Goal: Information Seeking & Learning: Learn about a topic

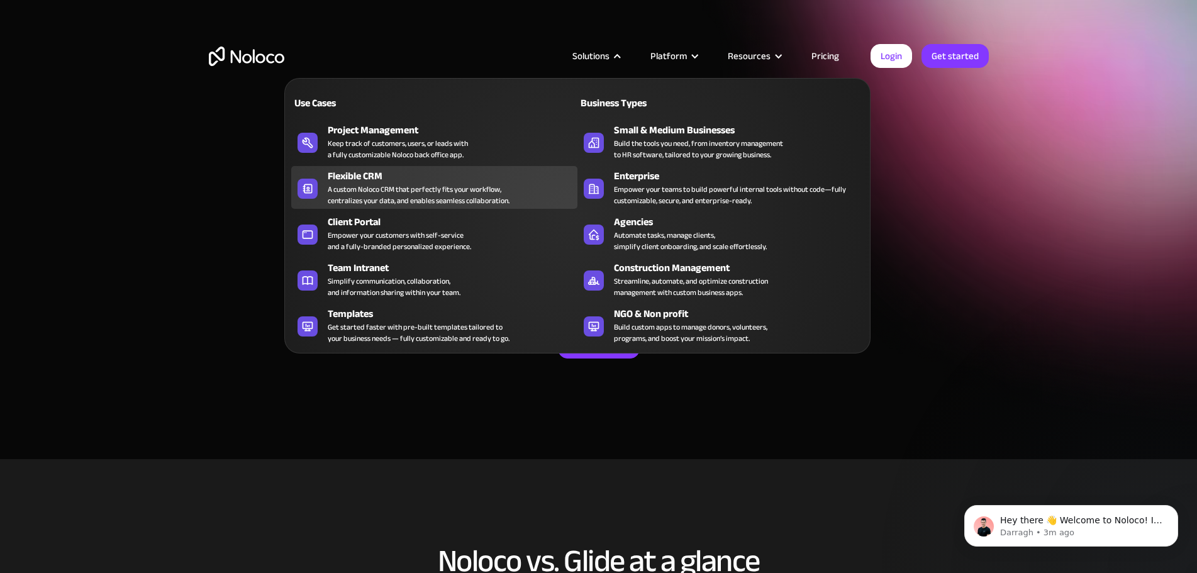
click at [423, 197] on div "A custom Noloco CRM that perfectly fits your workflow, centralizes your data, a…" at bounding box center [419, 195] width 182 height 23
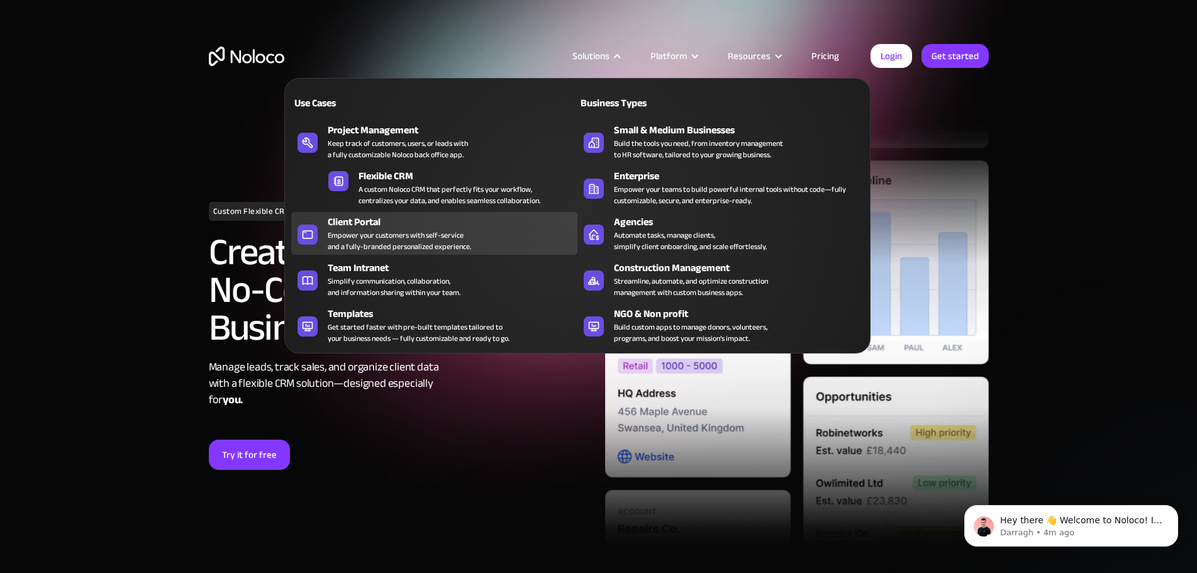
click at [372, 246] on div "Empower your customers with self-service and a fully-branded personalized exper…" at bounding box center [399, 241] width 143 height 23
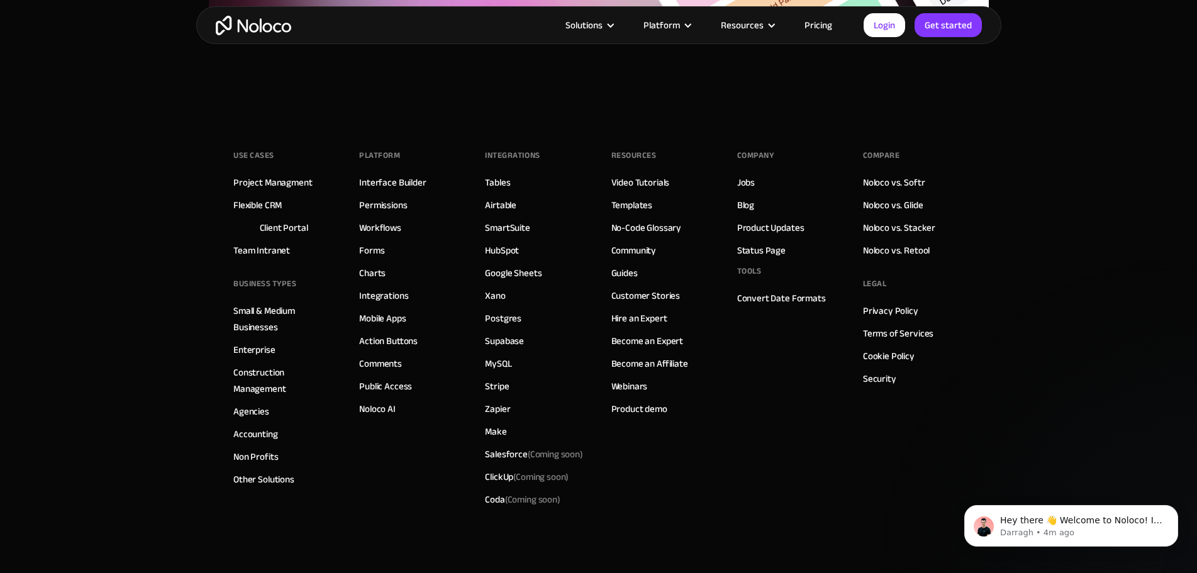
scroll to position [6996, 0]
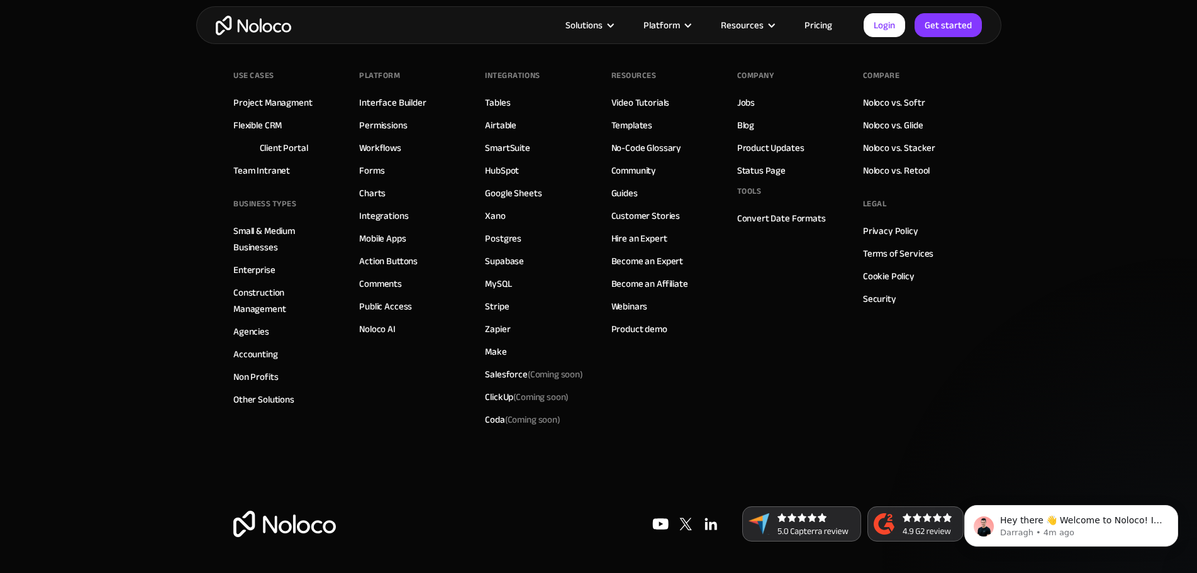
click at [261, 13] on div "Solutions Use Cases Business Types Project Management Keep track of customers, …" at bounding box center [598, 25] width 805 height 38
click at [257, 23] on img "home" at bounding box center [253, 25] width 75 height 19
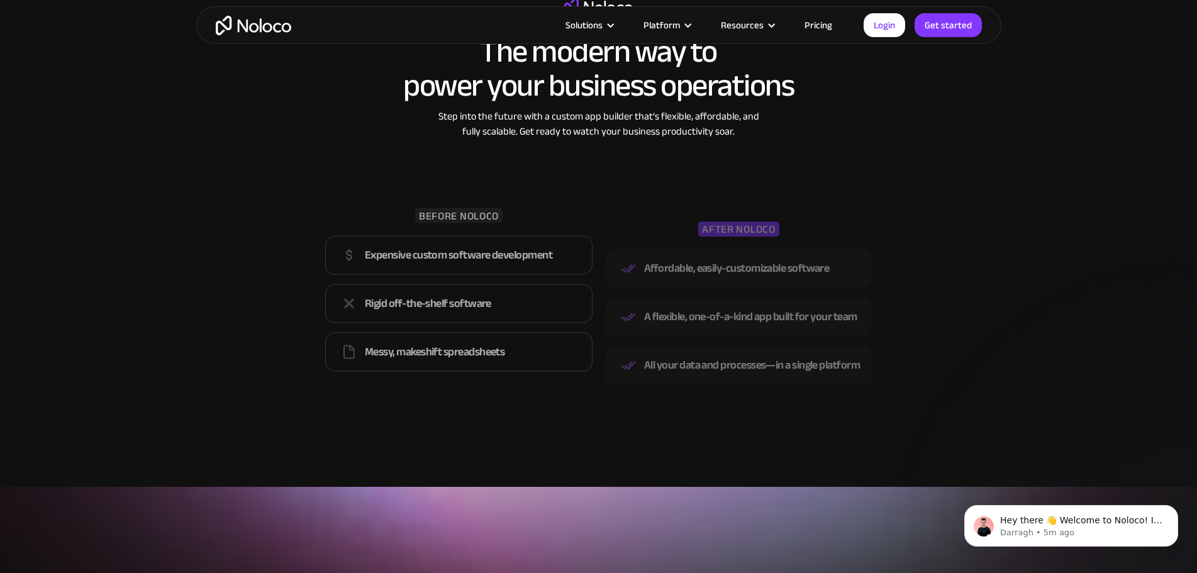
scroll to position [1698, 0]
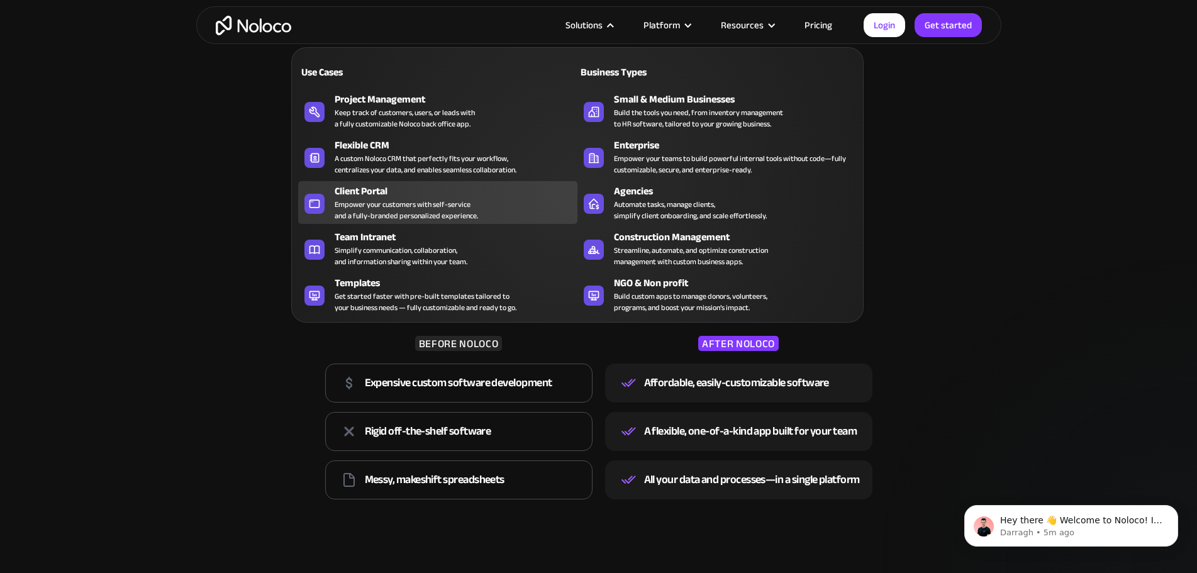
click at [394, 206] on div "Empower your customers with self-service and a fully-branded personalized exper…" at bounding box center [406, 210] width 143 height 23
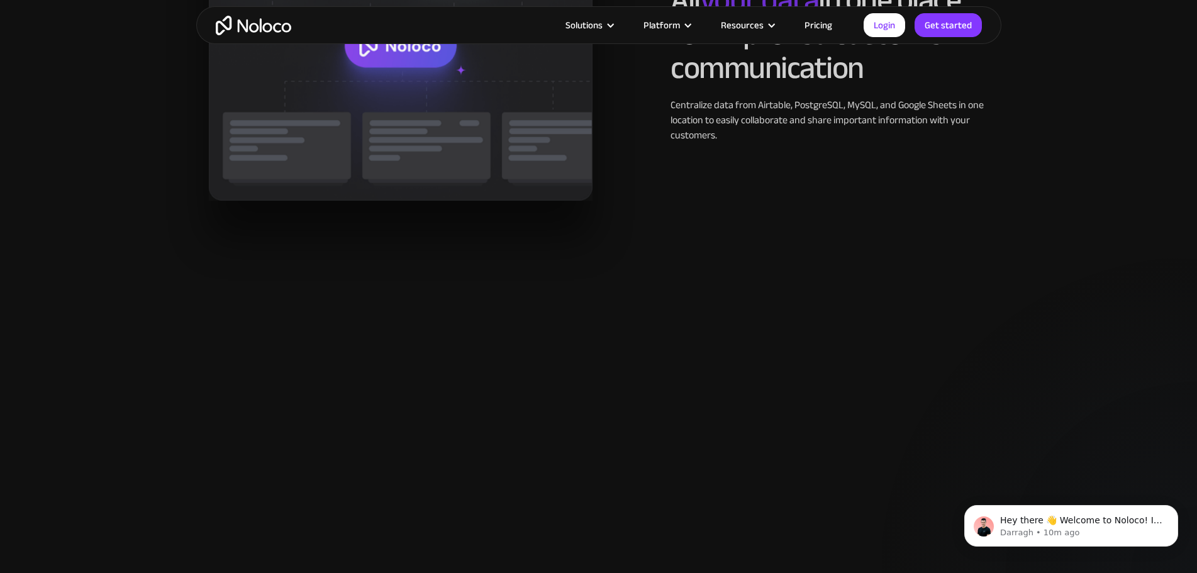
scroll to position [1761, 0]
